Goal: Find specific page/section: Find specific page/section

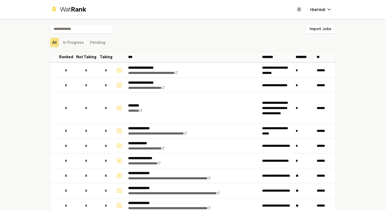
scroll to position [529, 0]
click at [73, 41] on button "In Progress" at bounding box center [73, 42] width 25 height 9
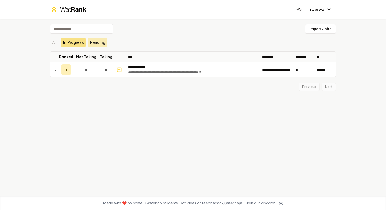
click at [90, 43] on button "Pending" at bounding box center [97, 42] width 19 height 9
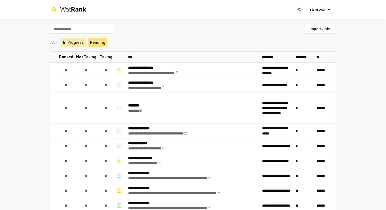
click at [78, 40] on button "In Progress" at bounding box center [73, 42] width 25 height 9
click at [77, 40] on button "In Progress" at bounding box center [73, 42] width 25 height 9
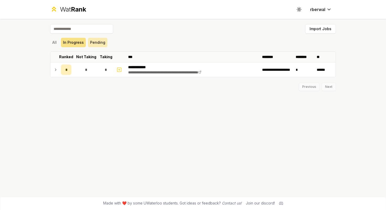
click at [96, 42] on button "Pending" at bounding box center [97, 42] width 19 height 9
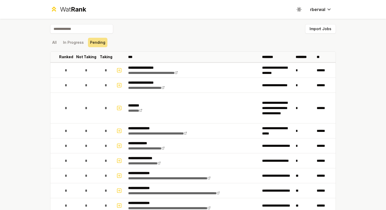
click at [60, 40] on div "All In Progress Pending" at bounding box center [193, 42] width 286 height 9
click at [59, 40] on div "All In Progress Pending" at bounding box center [193, 42] width 286 height 9
click at [57, 42] on button "All" at bounding box center [54, 42] width 9 height 9
click at [57, 41] on button "All" at bounding box center [54, 42] width 9 height 9
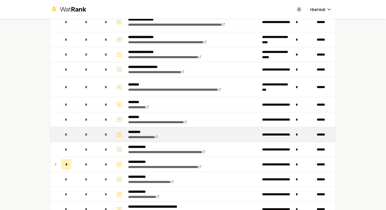
scroll to position [891, 0]
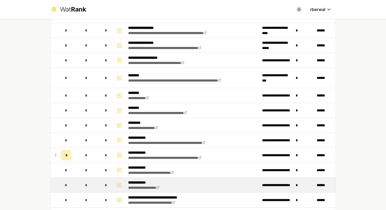
click at [64, 187] on div "*" at bounding box center [66, 185] width 10 height 10
click at [146, 187] on link "**********" at bounding box center [143, 188] width 31 height 4
click at [157, 188] on link "**********" at bounding box center [143, 188] width 31 height 4
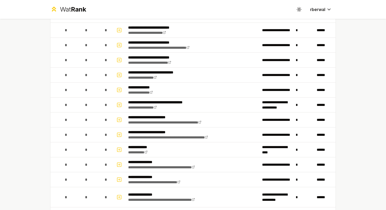
scroll to position [487, 0]
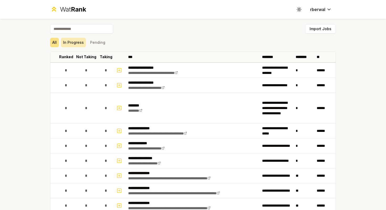
click at [66, 42] on button "In Progress" at bounding box center [73, 42] width 25 height 9
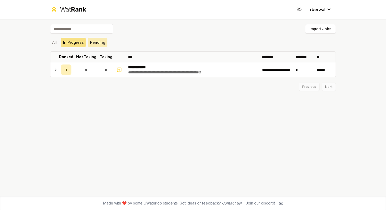
click at [99, 43] on button "Pending" at bounding box center [97, 42] width 19 height 9
